Goal: Information Seeking & Learning: Learn about a topic

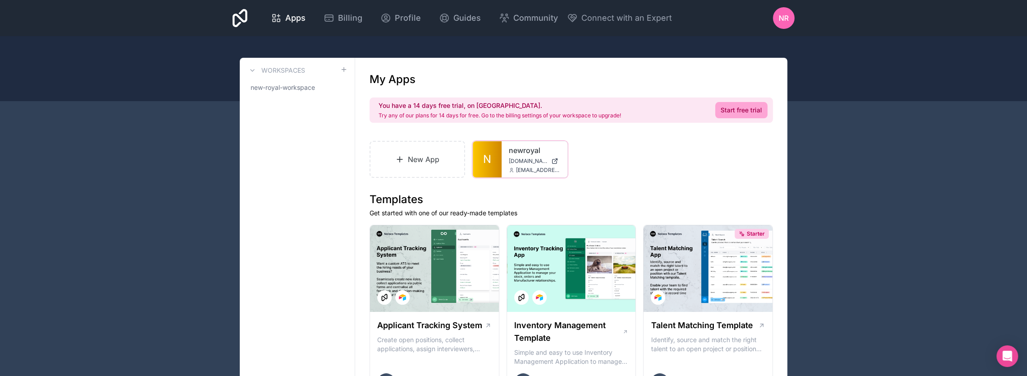
click at [523, 148] on link "newroyal" at bounding box center [534, 150] width 51 height 11
click at [357, 22] on span "Billing" at bounding box center [350, 18] width 24 height 13
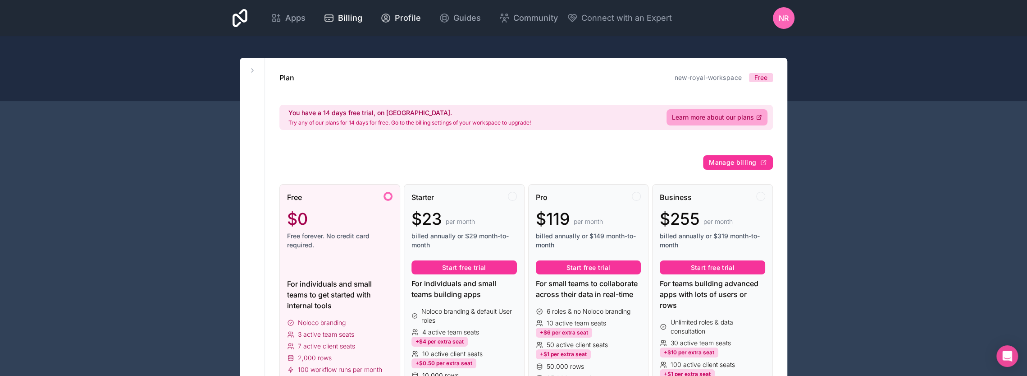
click at [404, 26] on link "Profile" at bounding box center [400, 18] width 55 height 20
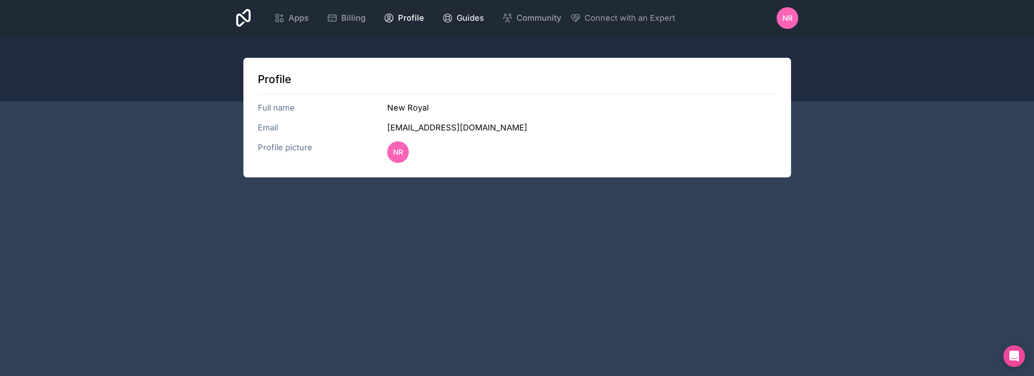
click at [457, 22] on span "Guides" at bounding box center [470, 18] width 27 height 13
click at [243, 14] on icon at bounding box center [243, 18] width 15 height 22
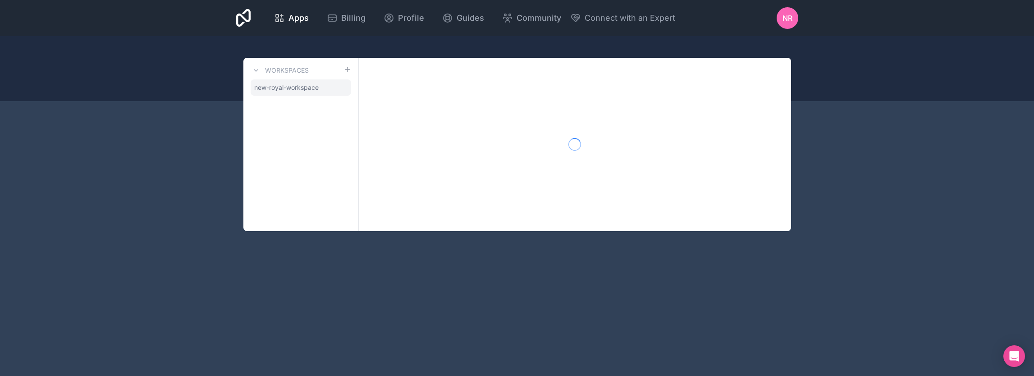
click at [279, 92] on span "new-royal-workspace" at bounding box center [286, 87] width 64 height 9
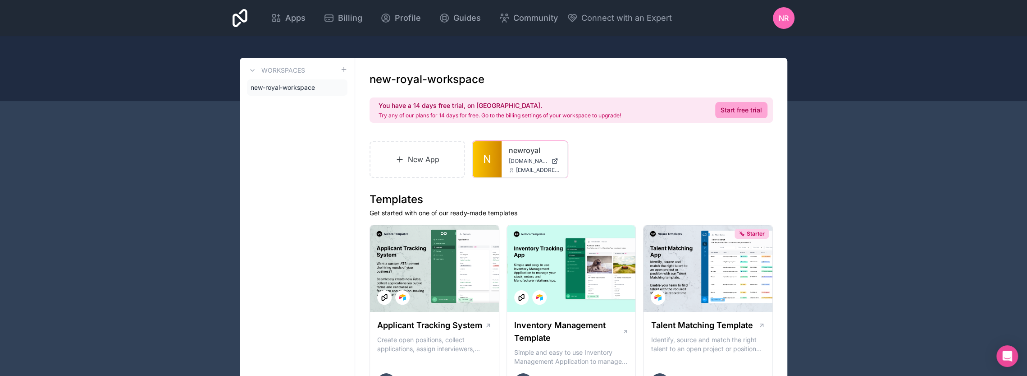
click at [522, 158] on span "[DOMAIN_NAME]" at bounding box center [528, 160] width 39 height 7
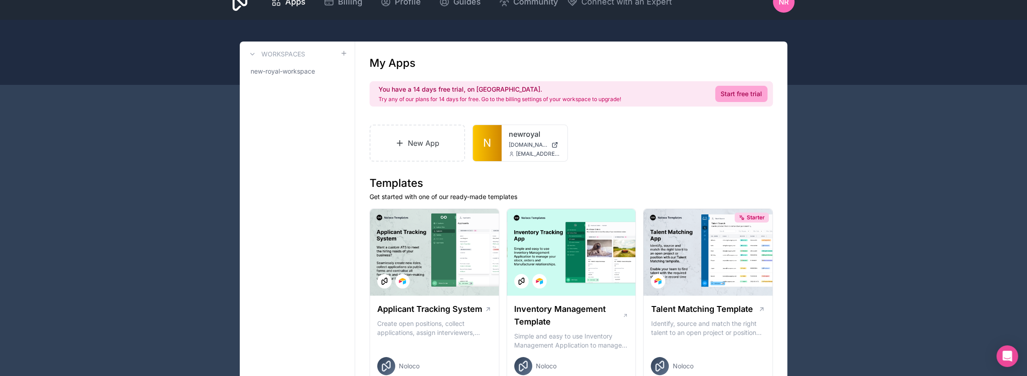
scroll to position [45, 0]
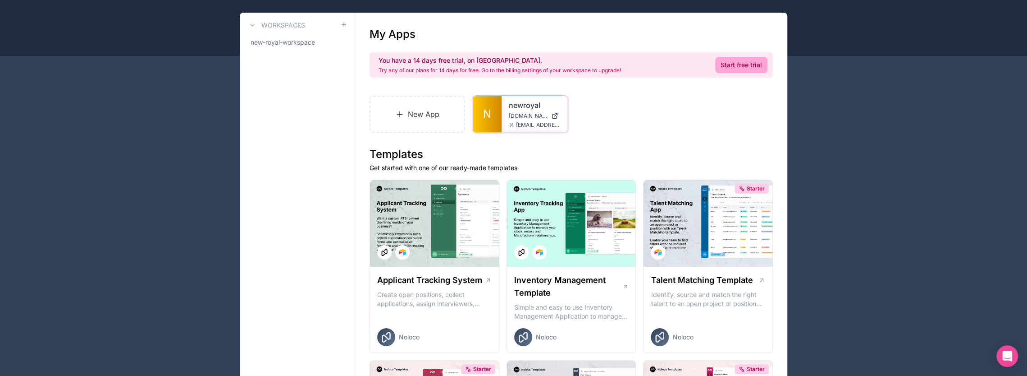
click at [518, 115] on span "[DOMAIN_NAME]" at bounding box center [528, 115] width 39 height 7
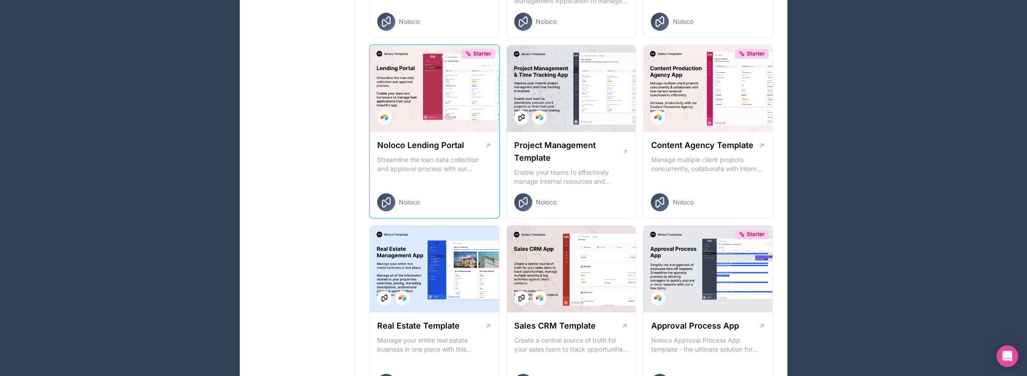
scroll to position [361, 0]
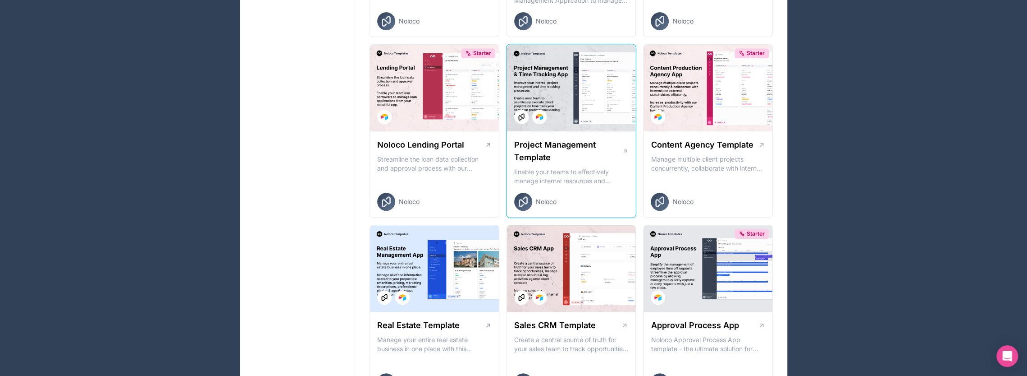
click at [581, 152] on h1 "Project Management Template" at bounding box center [568, 150] width 108 height 25
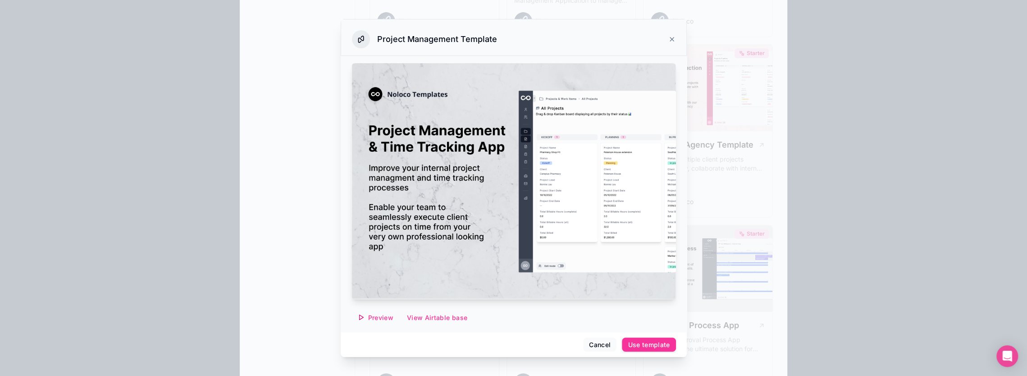
click at [378, 165] on img at bounding box center [514, 181] width 325 height 236
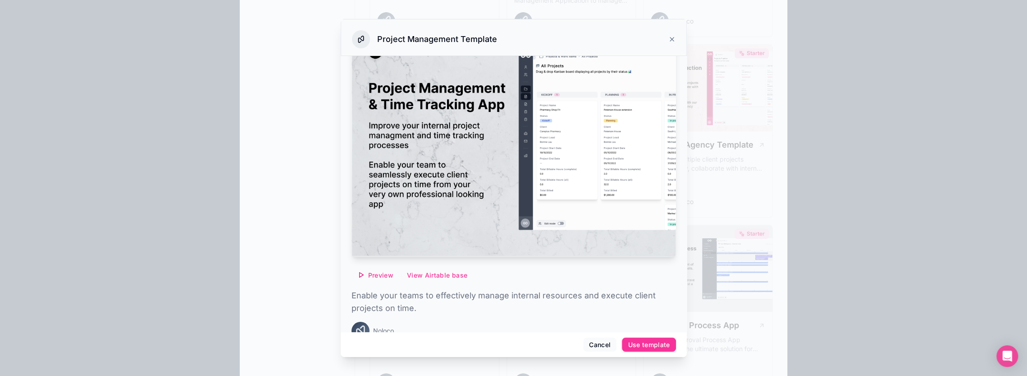
scroll to position [45, 0]
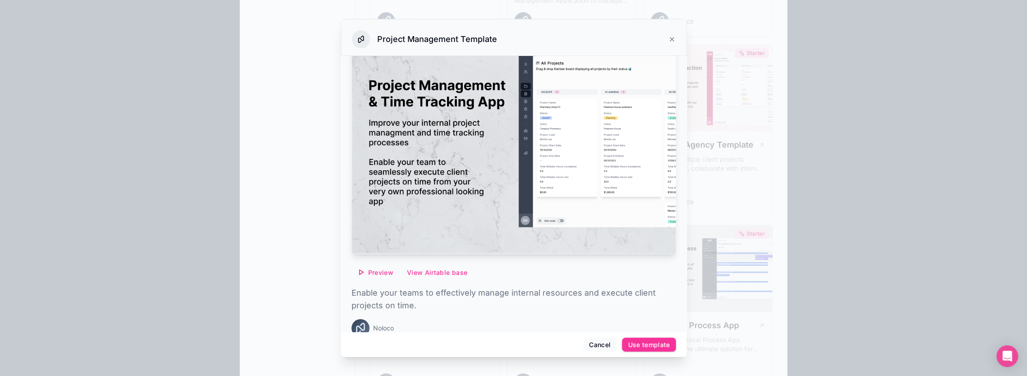
click at [373, 268] on span "Preview" at bounding box center [380, 272] width 25 height 8
click at [376, 221] on span "Preview with Noloco tables" at bounding box center [379, 221] width 93 height 11
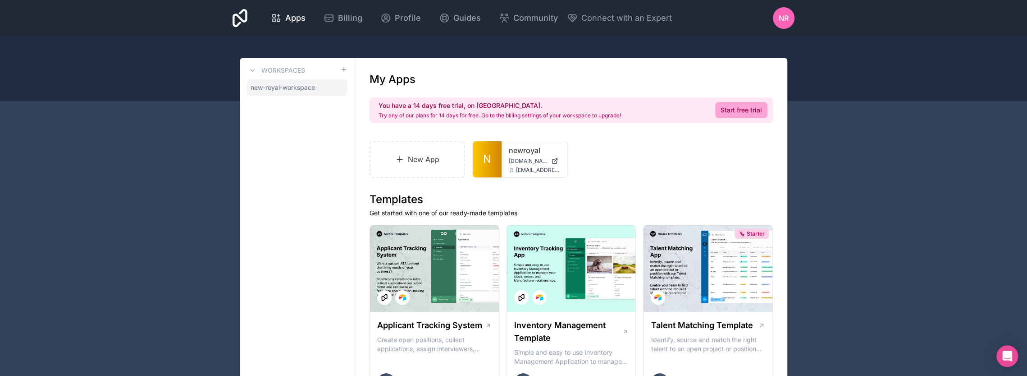
click at [278, 85] on span "new-royal-workspace" at bounding box center [283, 87] width 64 height 9
click at [0, 0] on icon at bounding box center [0, 0] width 0 height 0
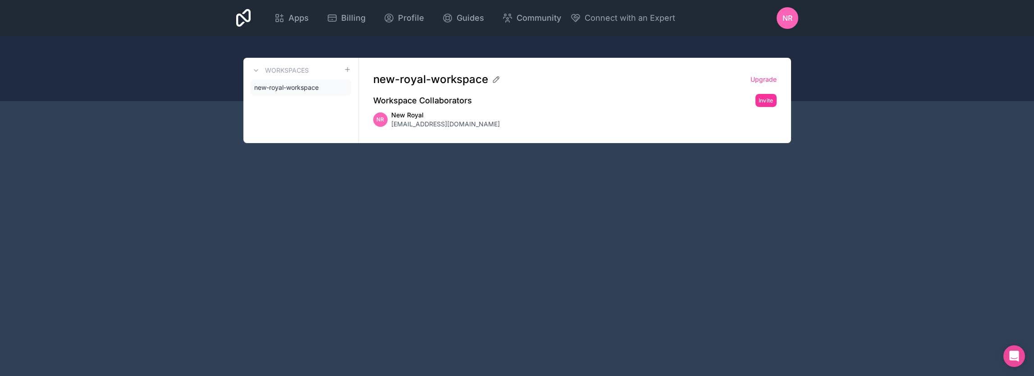
click at [0, 0] on icon at bounding box center [0, 0] width 0 height 0
click at [294, 82] on link "new-royal-workspace" at bounding box center [301, 87] width 101 height 16
click at [285, 92] on span "new-royal-workspace" at bounding box center [286, 87] width 64 height 9
click at [286, 14] on div "Apps" at bounding box center [291, 18] width 35 height 13
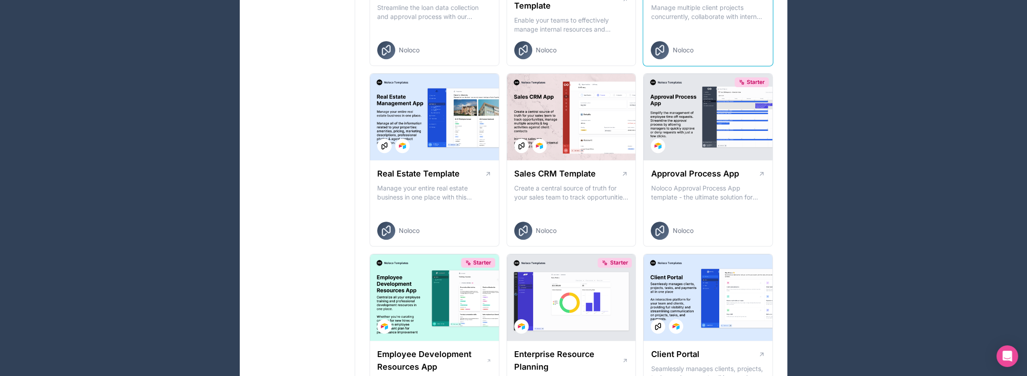
scroll to position [530, 0]
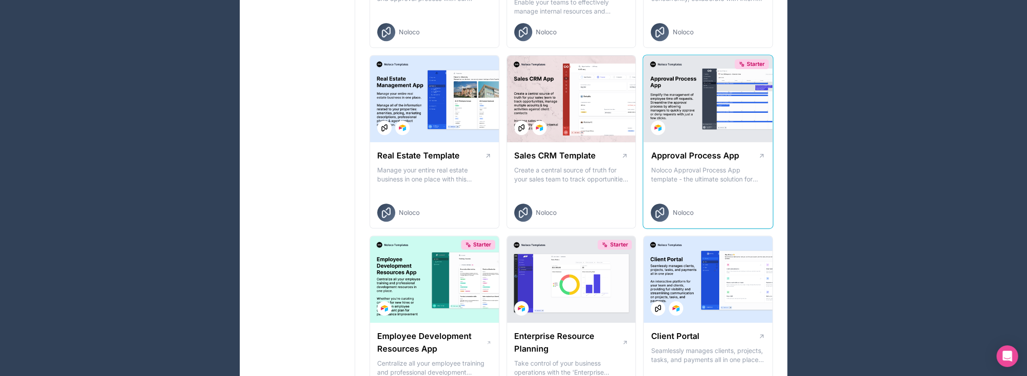
click at [716, 155] on h1 "Approval Process App" at bounding box center [695, 155] width 88 height 13
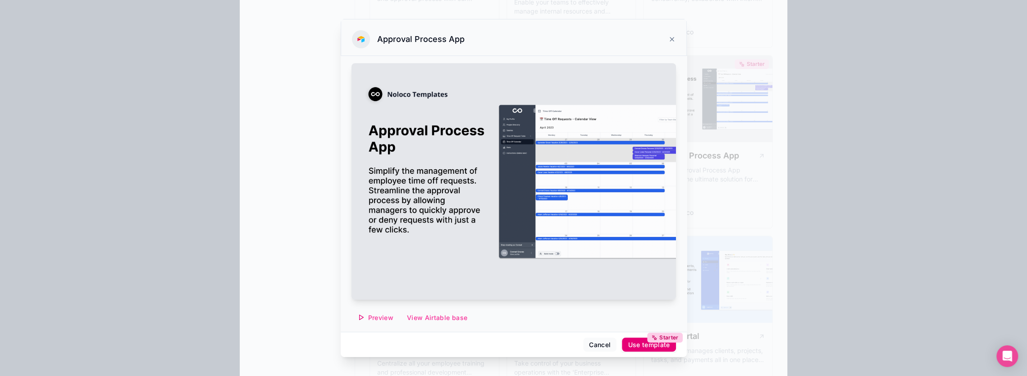
click at [643, 346] on div "Starter Use template" at bounding box center [649, 344] width 42 height 8
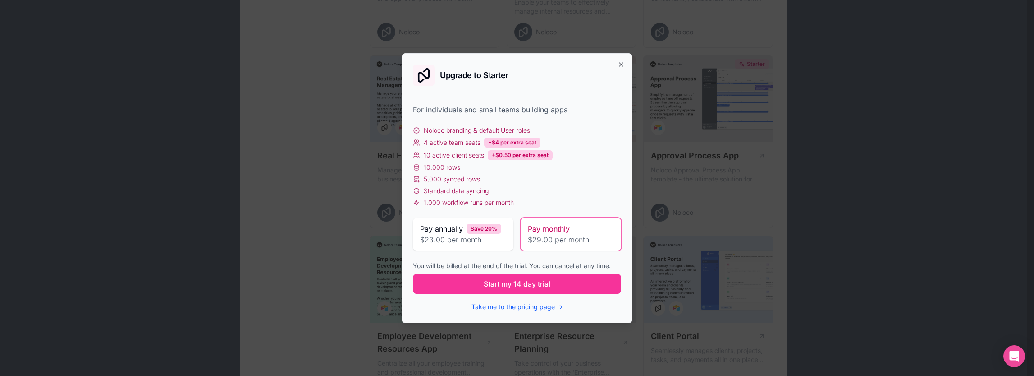
click at [428, 128] on span "Noloco branding & default User roles" at bounding box center [477, 130] width 106 height 9
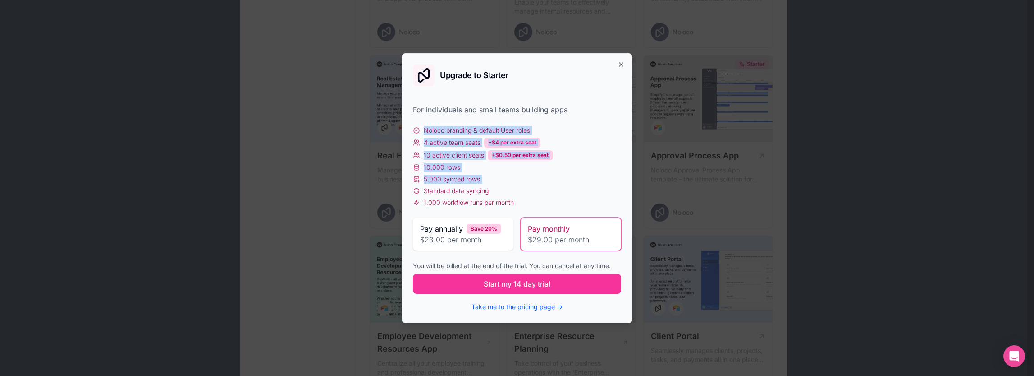
drag, startPoint x: 428, startPoint y: 128, endPoint x: 546, endPoint y: 182, distance: 129.9
click at [545, 181] on div "Noloco branding & default User roles 4 active team seats +$4 per extra seat 10 …" at bounding box center [517, 166] width 208 height 81
click at [546, 182] on div "5,000 synced rows" at bounding box center [517, 178] width 208 height 9
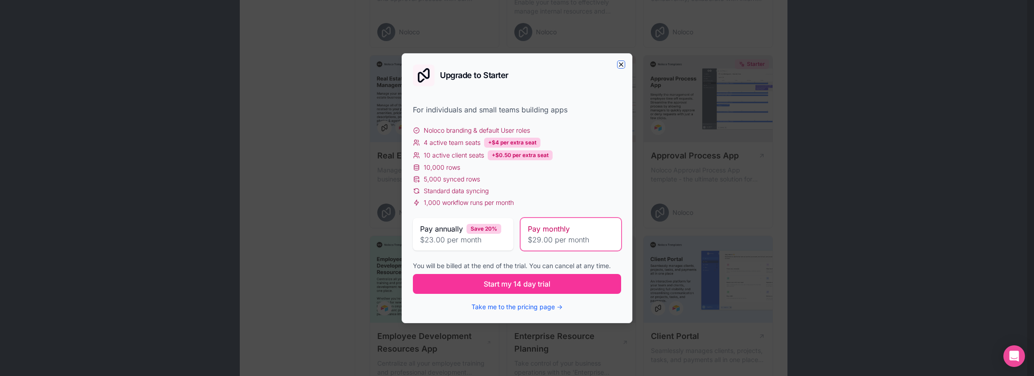
click at [619, 64] on icon "button" at bounding box center [621, 64] width 7 height 7
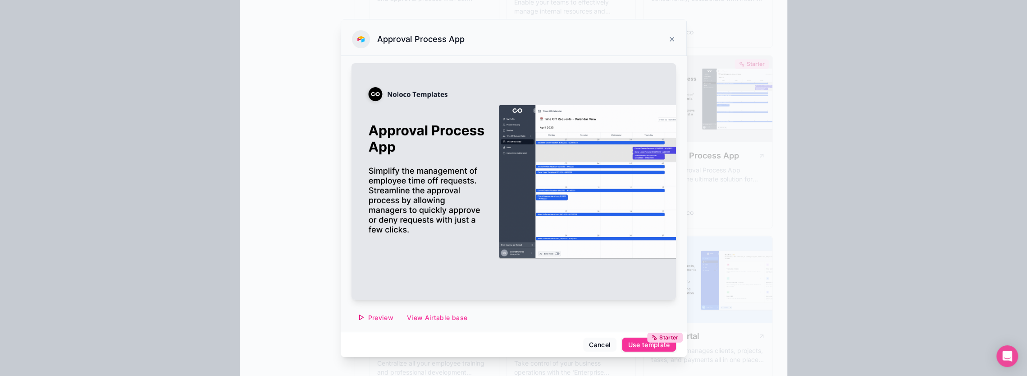
click at [674, 38] on icon at bounding box center [672, 39] width 7 height 7
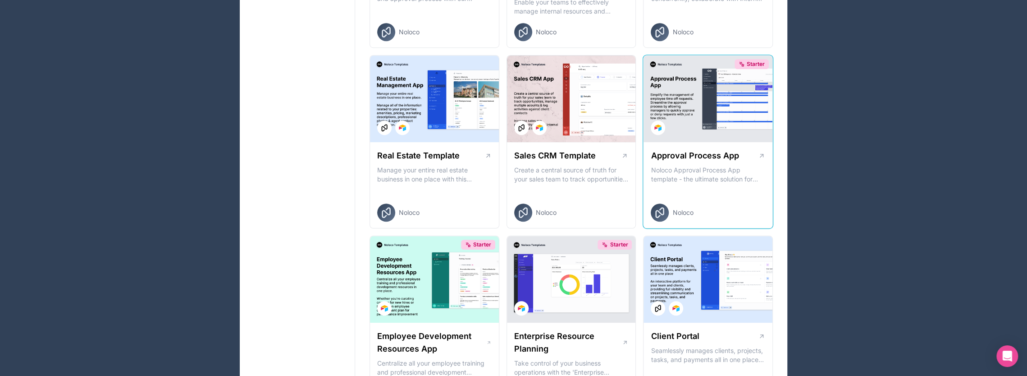
click at [720, 191] on div "Approval Process App Noloco Approval Process App template - the ultimate soluti…" at bounding box center [708, 185] width 129 height 87
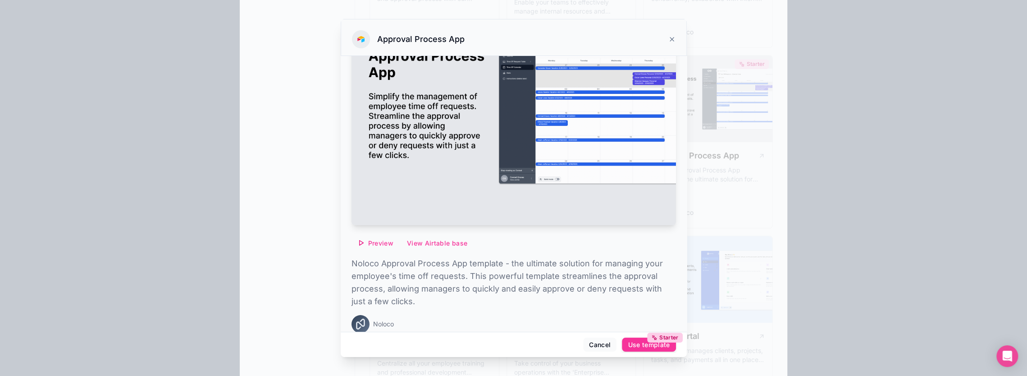
scroll to position [80, 0]
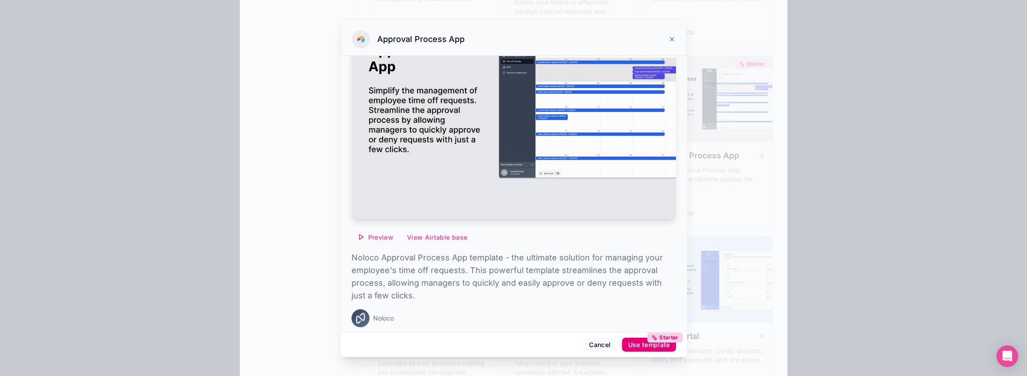
click at [637, 345] on div "Starter Use template" at bounding box center [649, 344] width 42 height 8
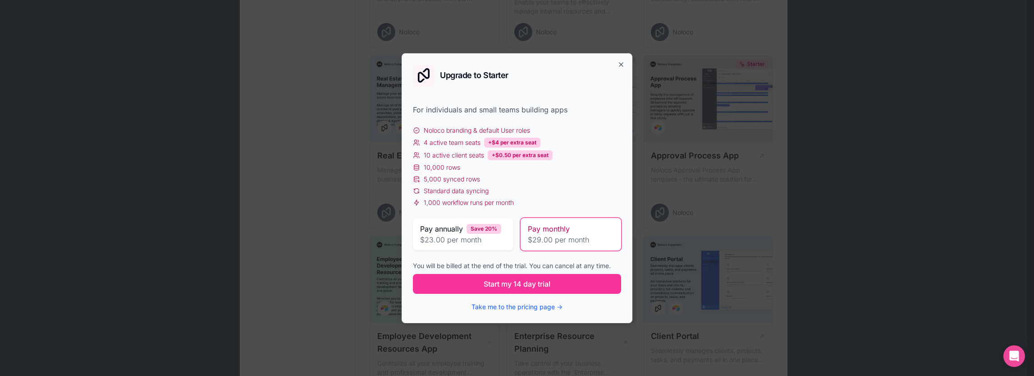
click at [624, 60] on div "Upgrade to Starter For individuals and small teams building apps Noloco brandin…" at bounding box center [517, 188] width 231 height 270
click at [623, 66] on icon "button" at bounding box center [621, 64] width 7 height 7
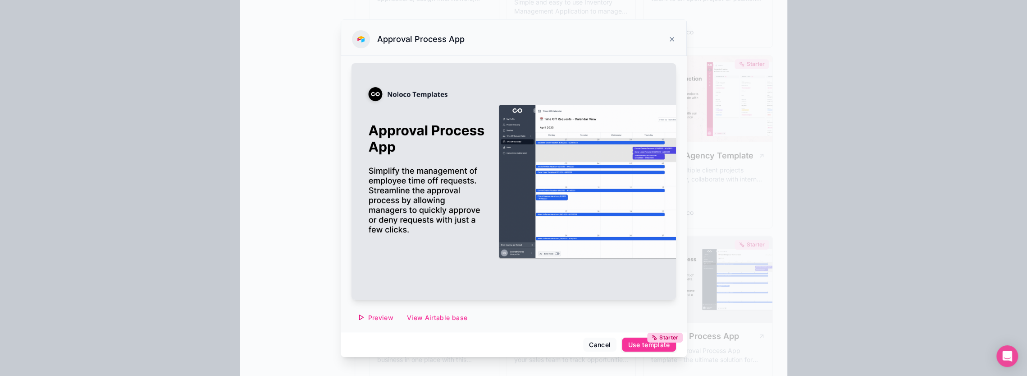
scroll to position [350, 0]
click at [669, 36] on icon at bounding box center [672, 39] width 7 height 7
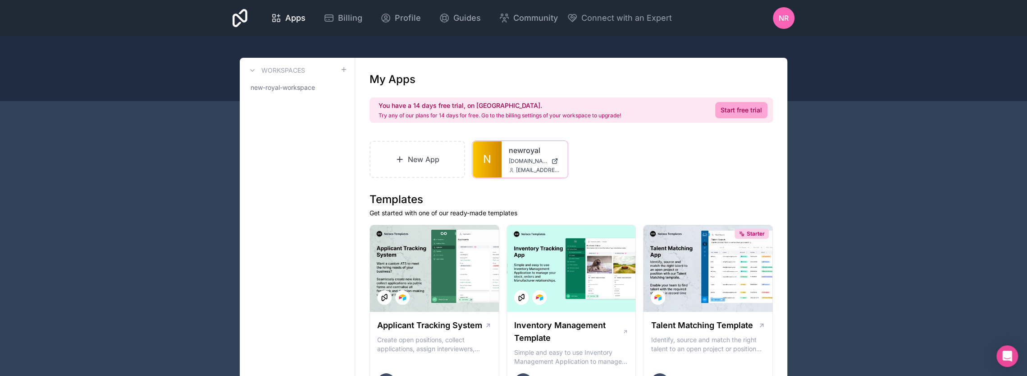
click at [0, 0] on div at bounding box center [0, 0] width 0 height 0
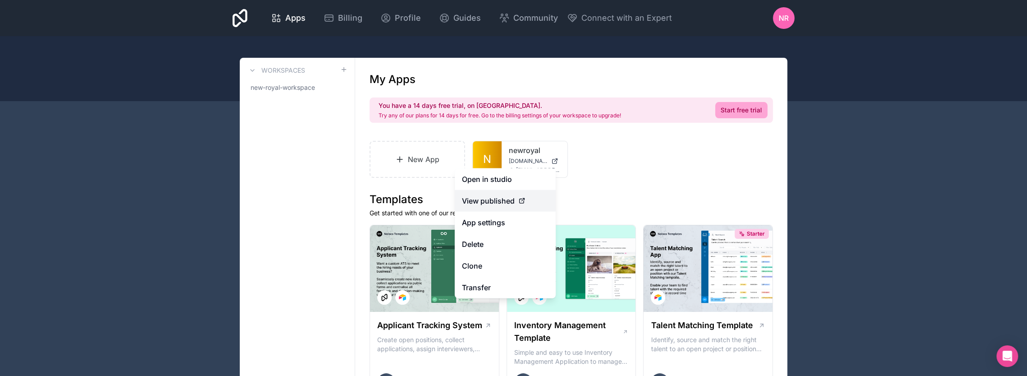
click at [505, 202] on span "View published" at bounding box center [488, 200] width 53 height 11
click at [504, 202] on span "View published" at bounding box center [488, 200] width 53 height 11
click at [522, 201] on icon at bounding box center [521, 200] width 7 height 7
click at [482, 201] on span "View published" at bounding box center [488, 200] width 53 height 11
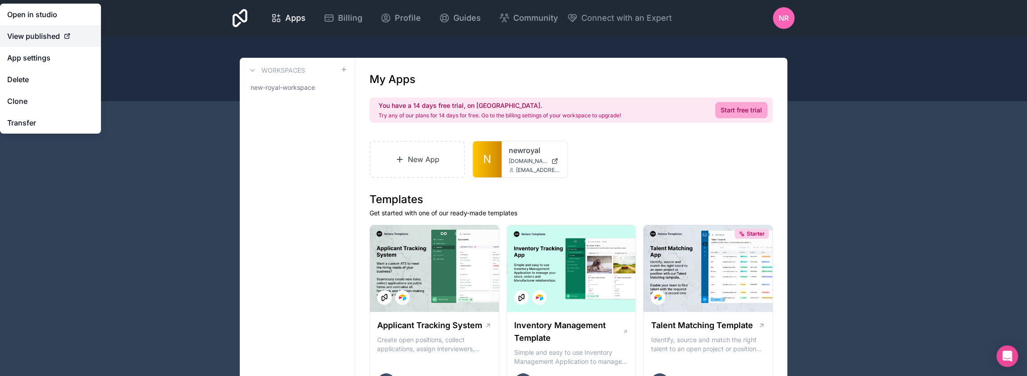
click at [50, 33] on span "View published" at bounding box center [33, 36] width 53 height 11
click at [74, 36] on div "View published" at bounding box center [50, 36] width 87 height 11
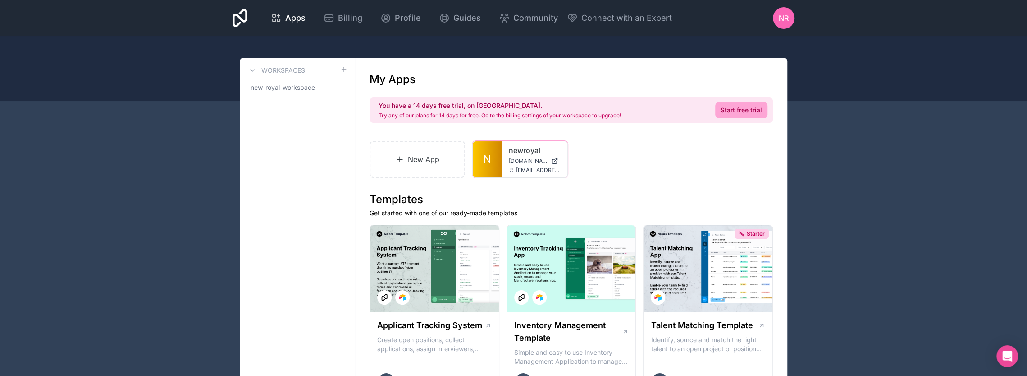
click at [0, 0] on icon at bounding box center [0, 0] width 0 height 0
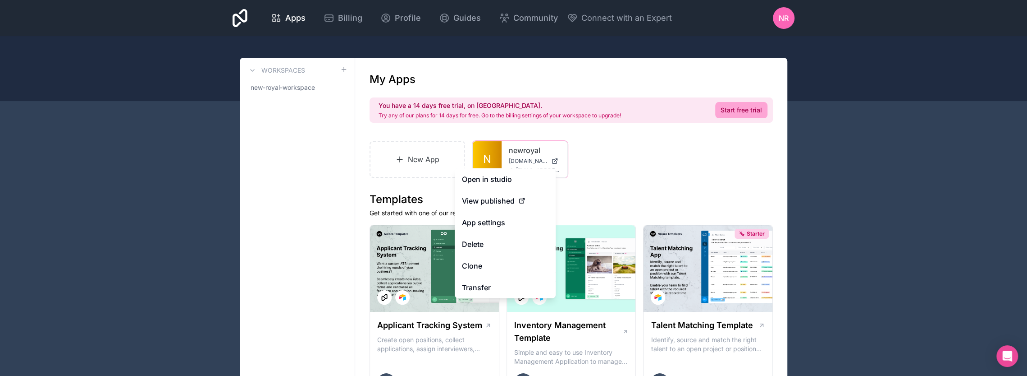
click at [536, 151] on link "newroyal" at bounding box center [534, 150] width 51 height 11
